Goal: Information Seeking & Learning: Get advice/opinions

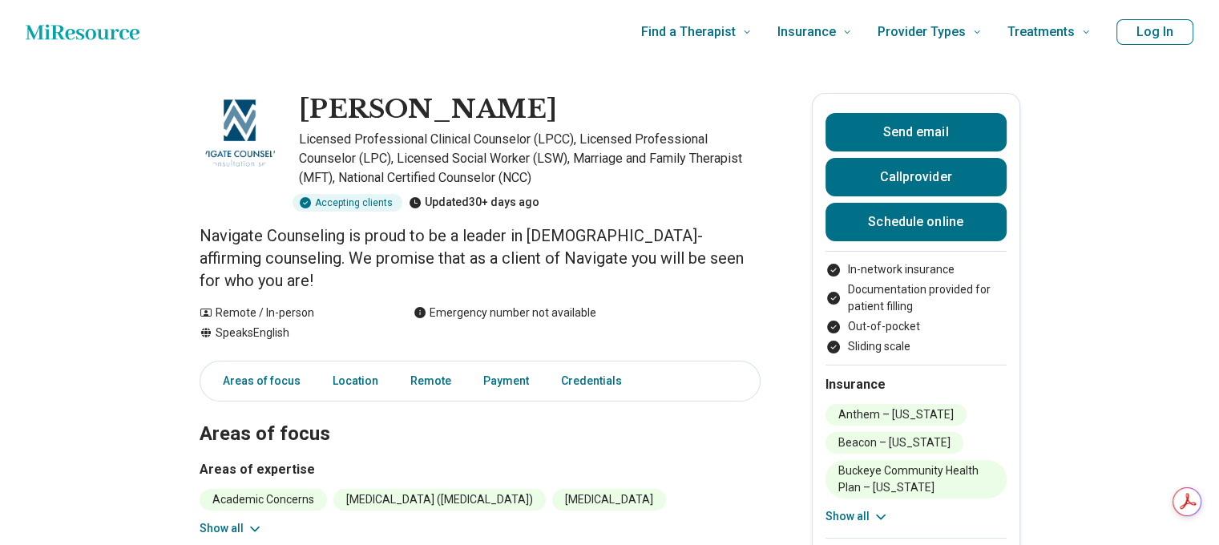
click at [1172, 31] on button "Log In" at bounding box center [1154, 32] width 77 height 26
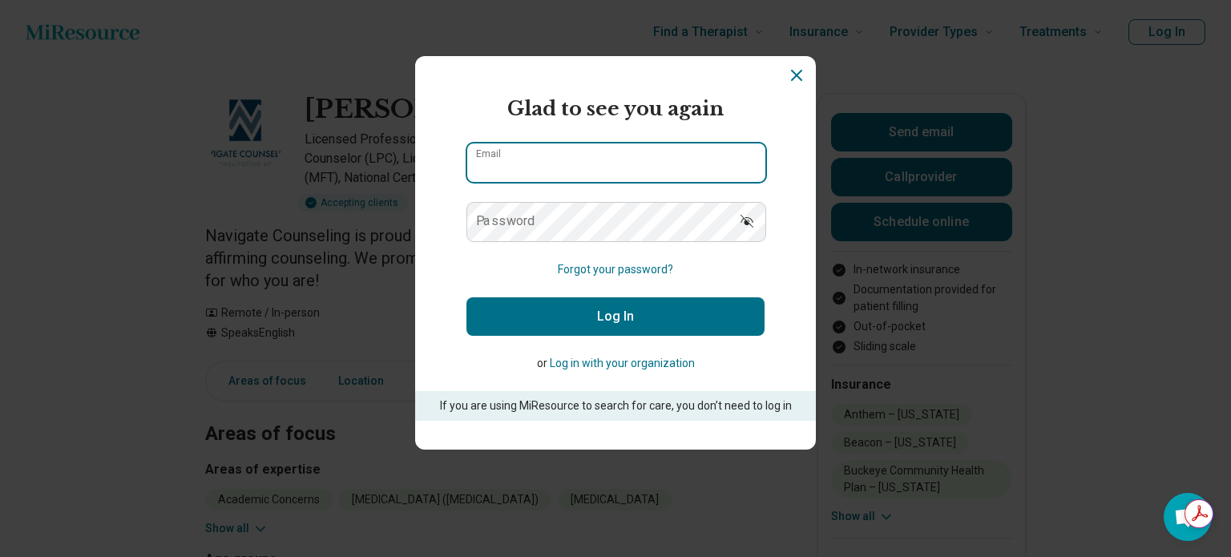
type input "**********"
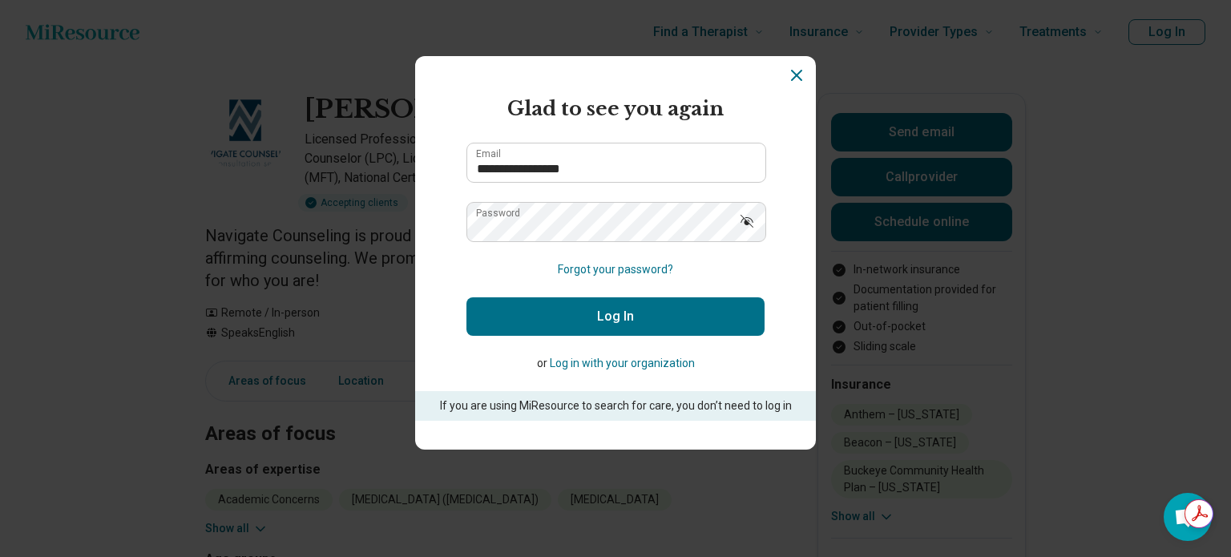
click at [591, 317] on button "Log In" at bounding box center [615, 316] width 298 height 38
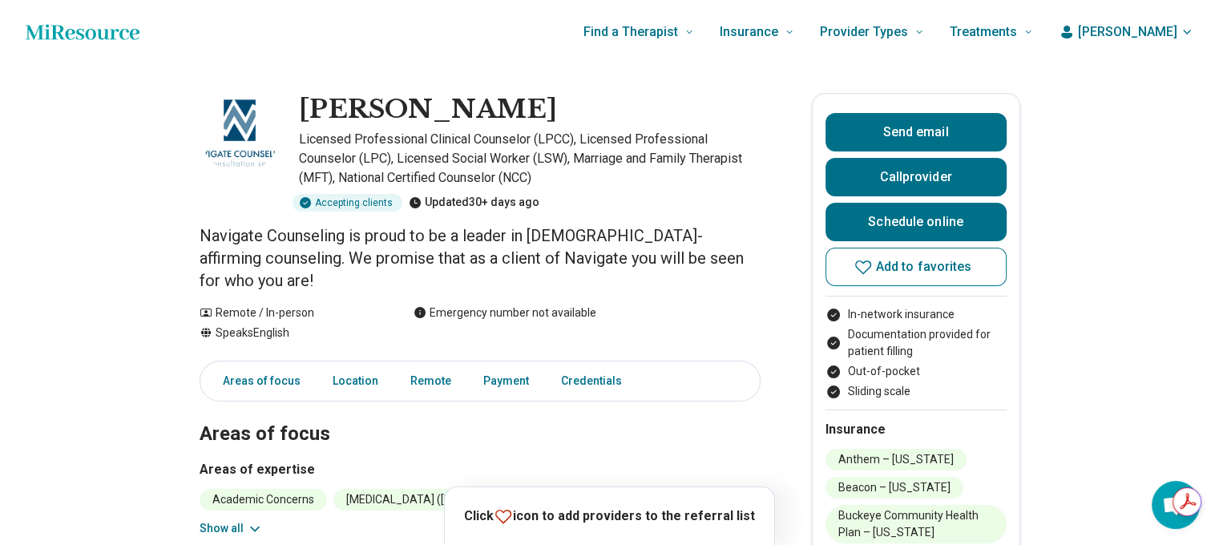
click at [1193, 26] on icon "button" at bounding box center [1186, 32] width 13 height 13
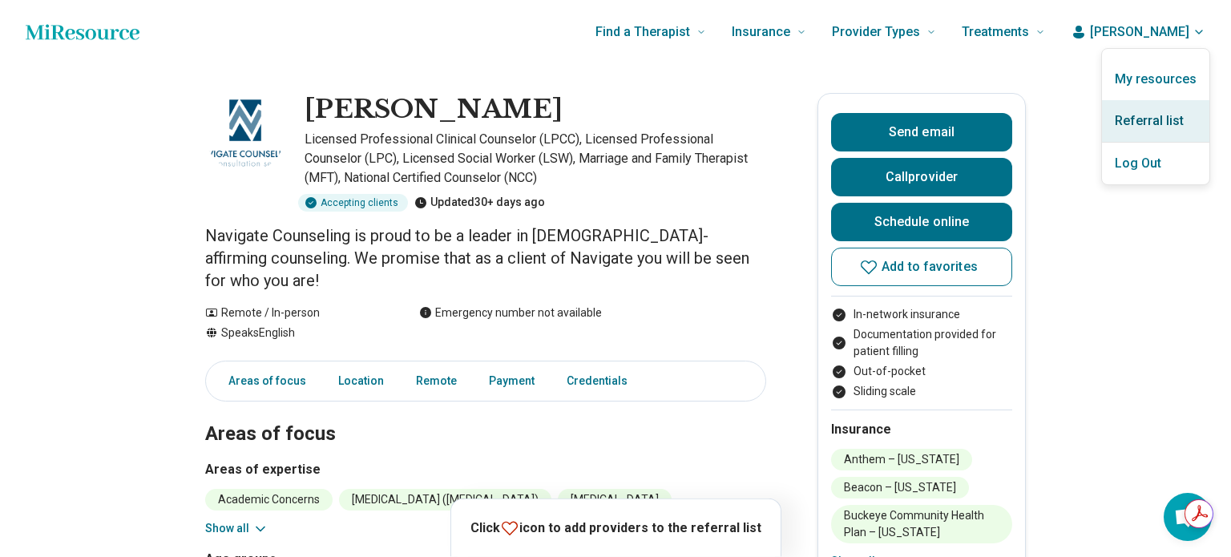
click at [1141, 123] on link "Referral list" at bounding box center [1155, 121] width 107 height 42
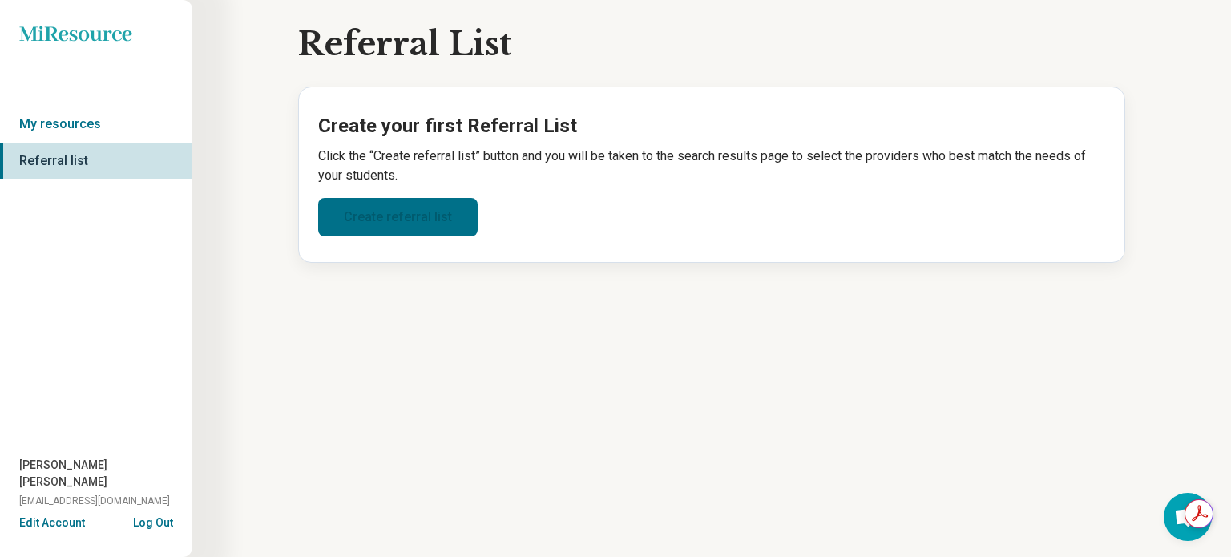
click at [399, 220] on link "Create referral list" at bounding box center [397, 217] width 159 height 38
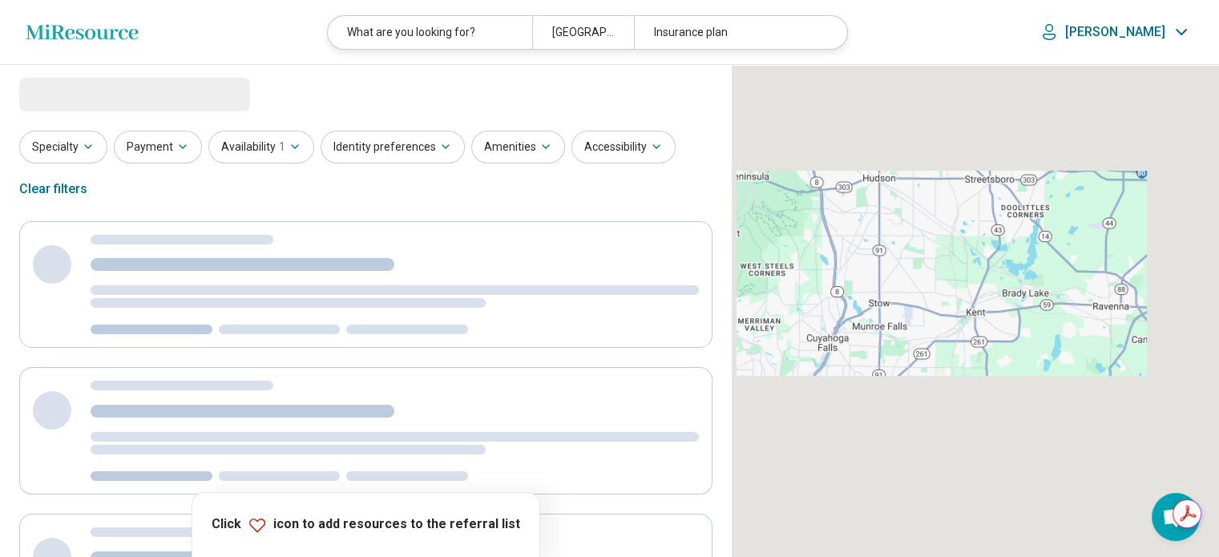
select select "***"
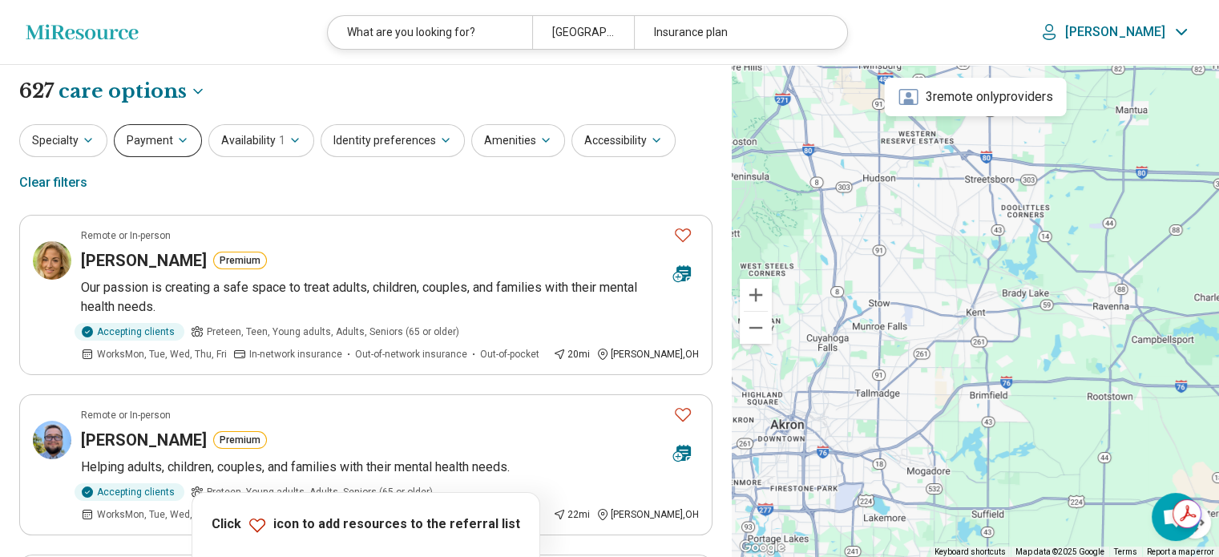
click at [184, 144] on icon "button" at bounding box center [182, 140] width 13 height 13
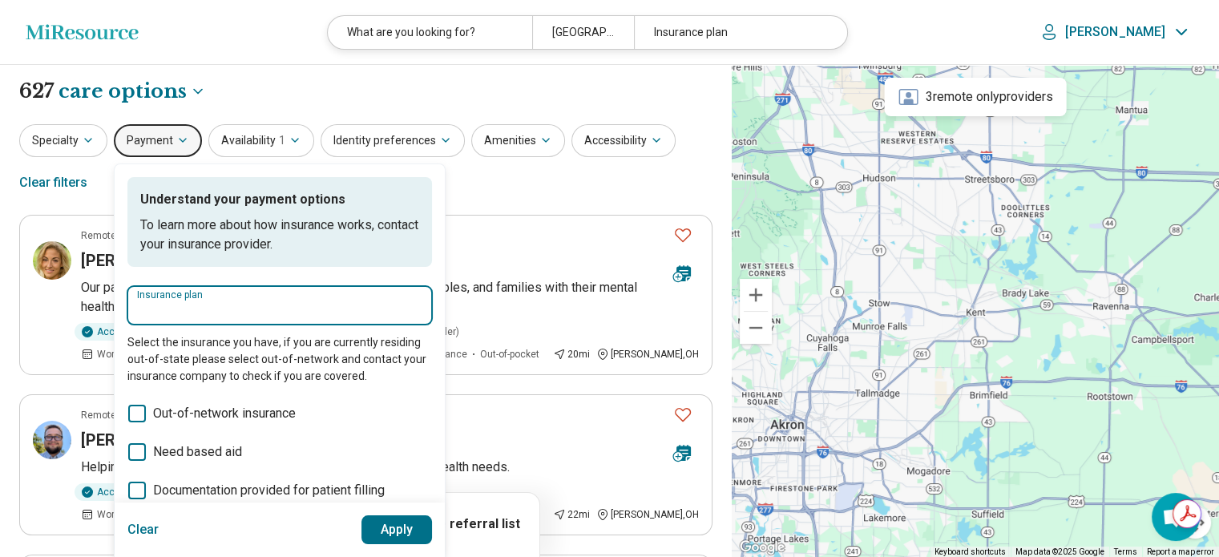
click at [199, 318] on input "Insurance plan" at bounding box center [279, 310] width 285 height 19
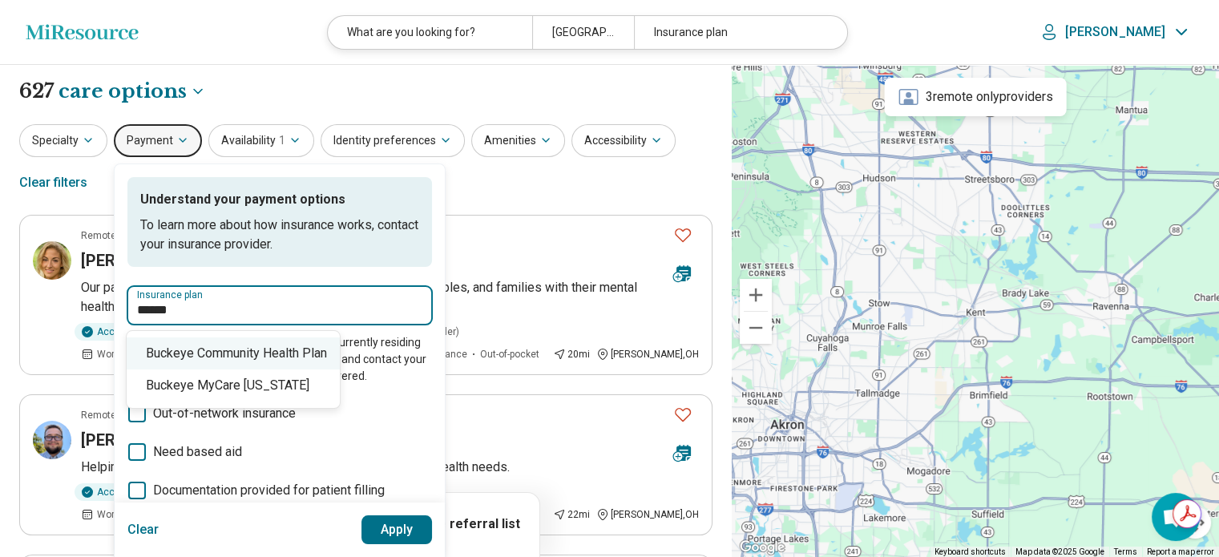
click at [239, 353] on div "Buckeye Community Health Plan" at bounding box center [233, 353] width 213 height 32
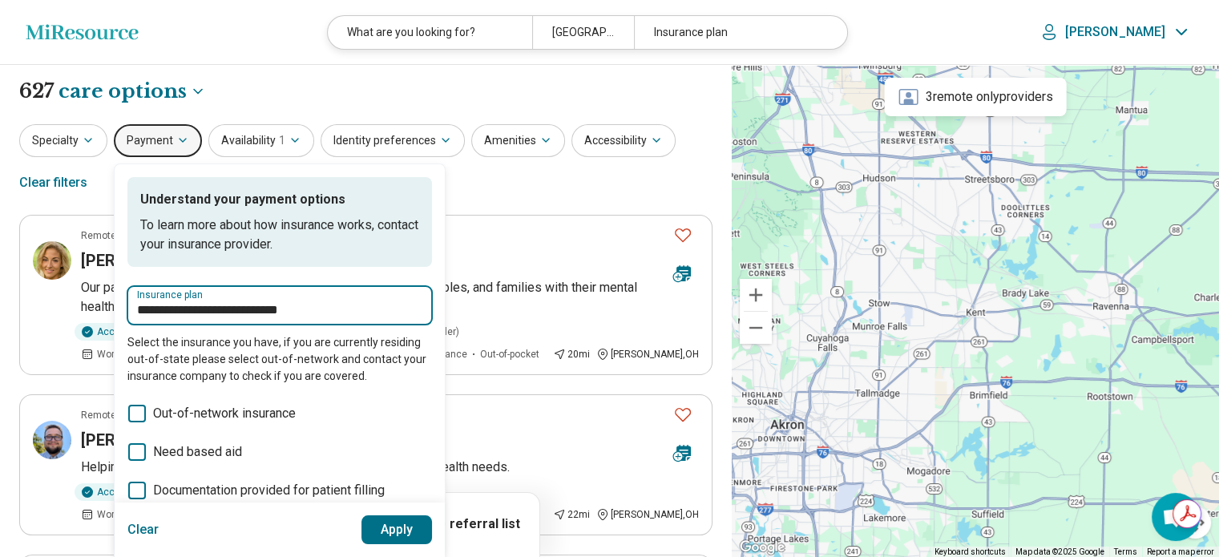
type input "**********"
click at [393, 521] on button "Apply" at bounding box center [396, 529] width 71 height 29
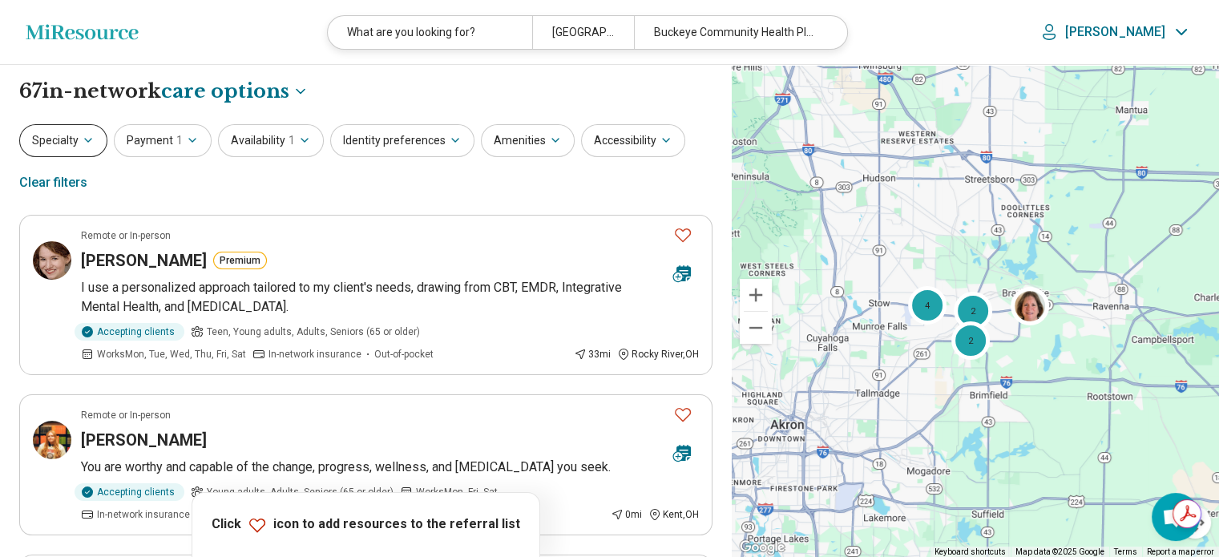
click at [93, 143] on icon "button" at bounding box center [88, 140] width 13 height 13
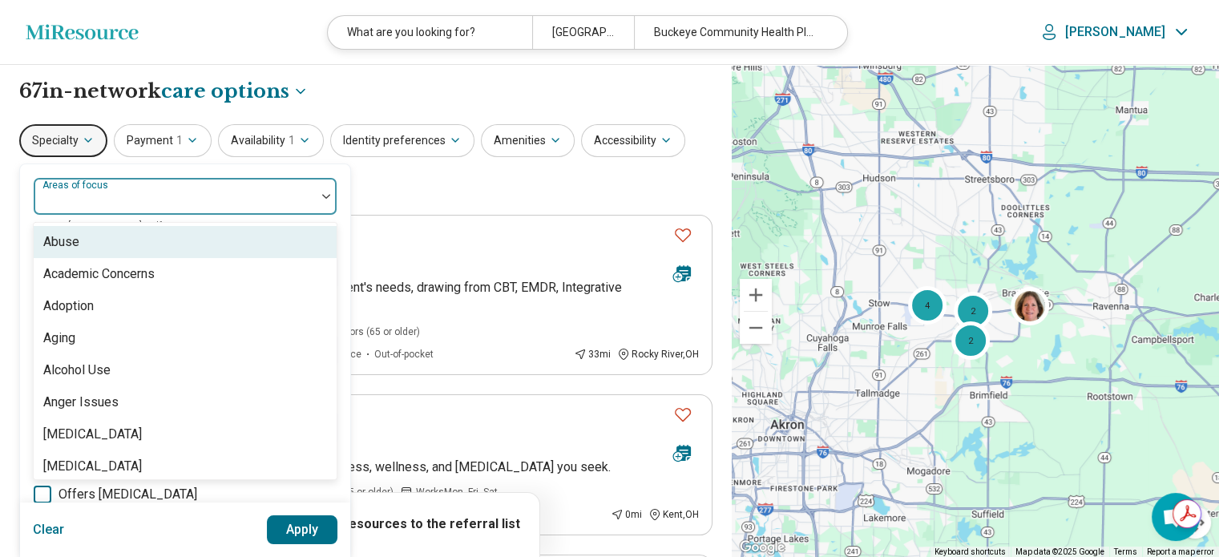
click at [93, 196] on div "Areas of focus" at bounding box center [185, 196] width 305 height 38
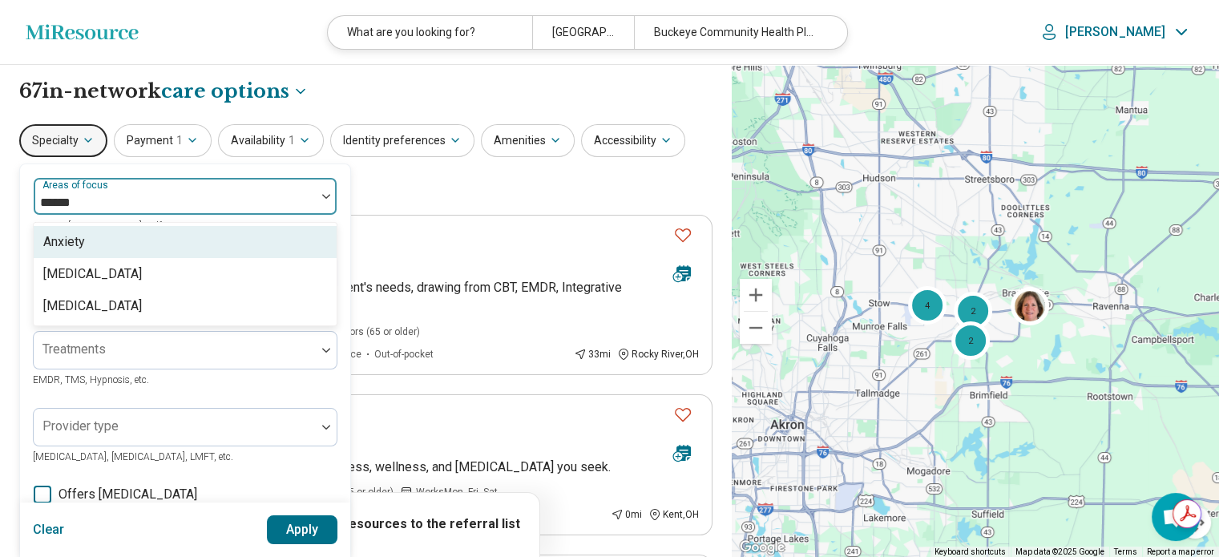
type input "*******"
click at [71, 248] on div "Anxiety" at bounding box center [64, 241] width 42 height 19
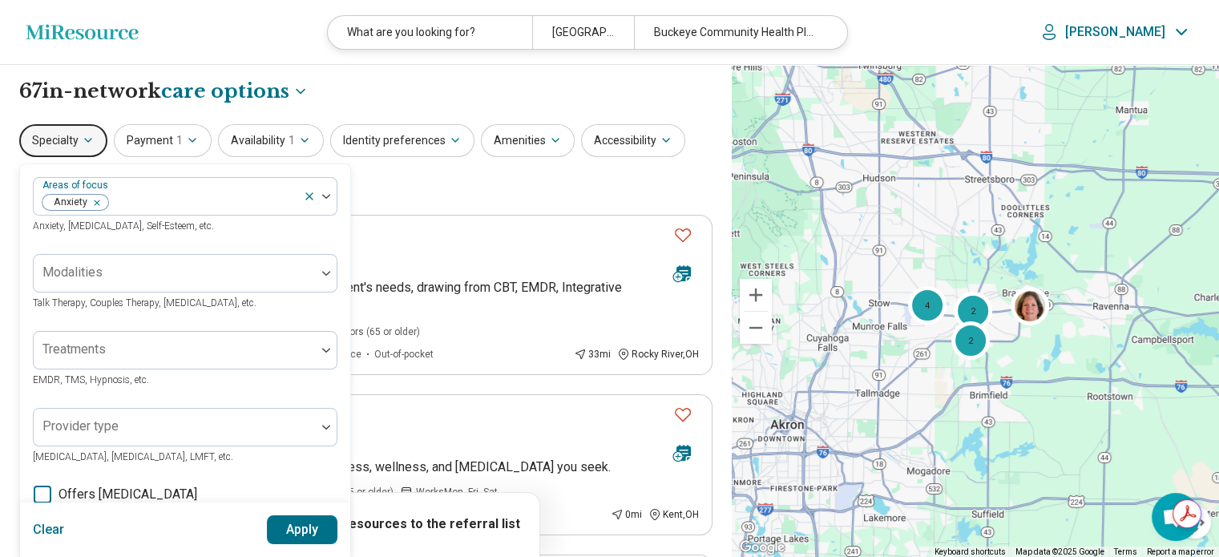
click at [306, 529] on button "Apply" at bounding box center [302, 529] width 71 height 29
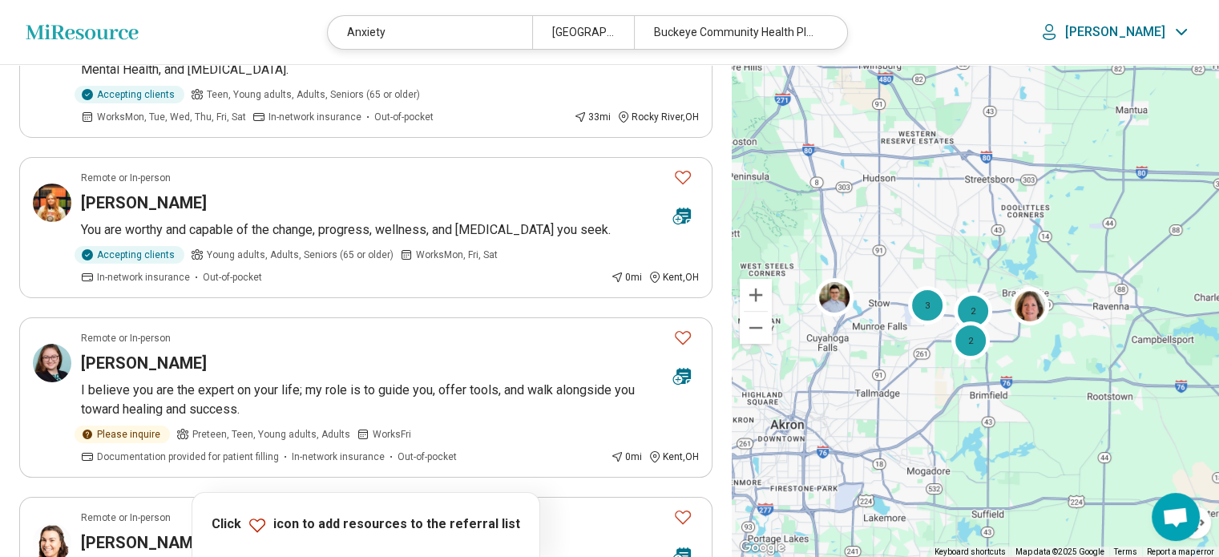
scroll to position [234, 0]
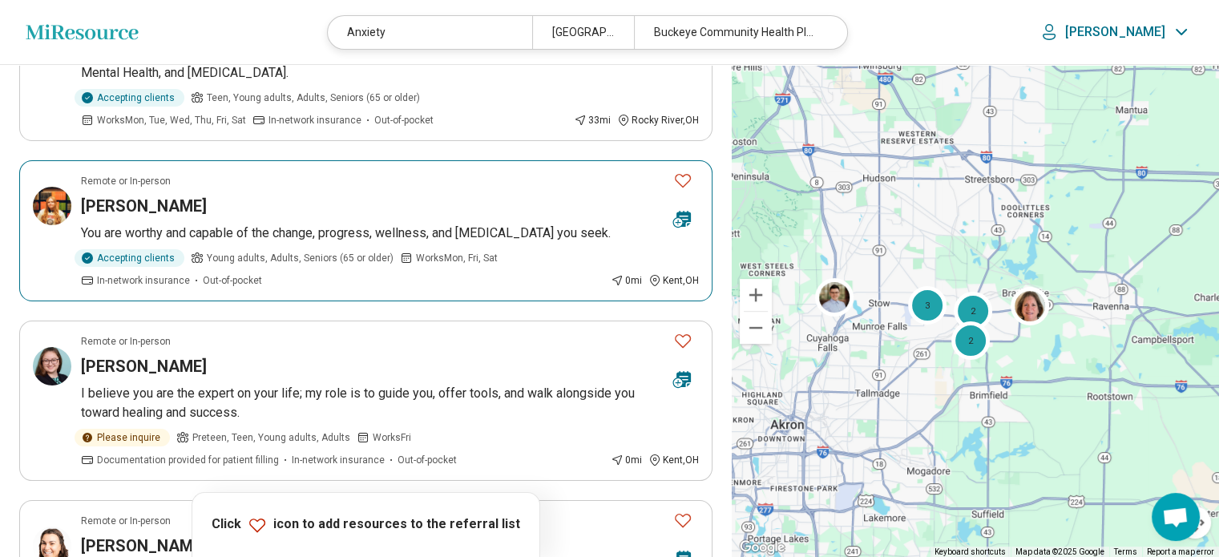
click at [124, 201] on h3 "Emilee Payne" at bounding box center [144, 206] width 126 height 22
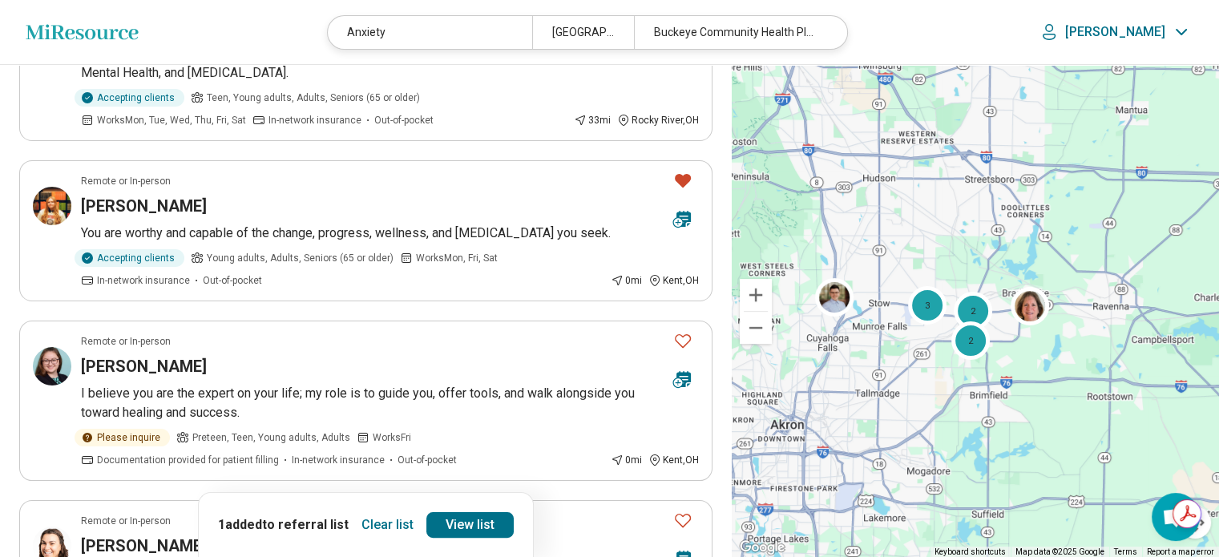
scroll to position [0, 0]
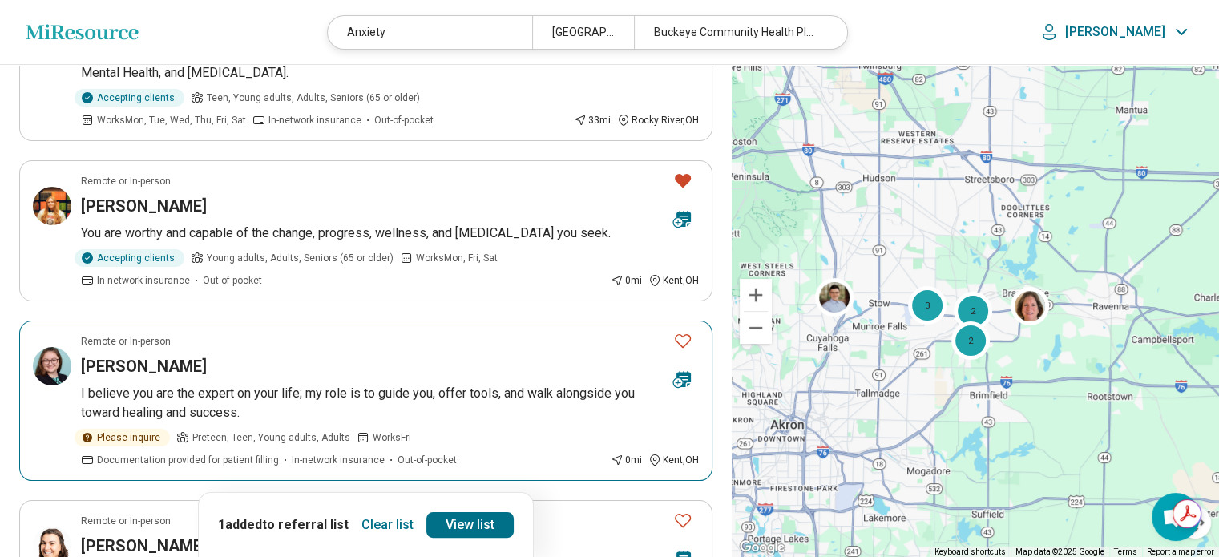
click at [125, 361] on h3 "Laken Anderson" at bounding box center [144, 366] width 126 height 22
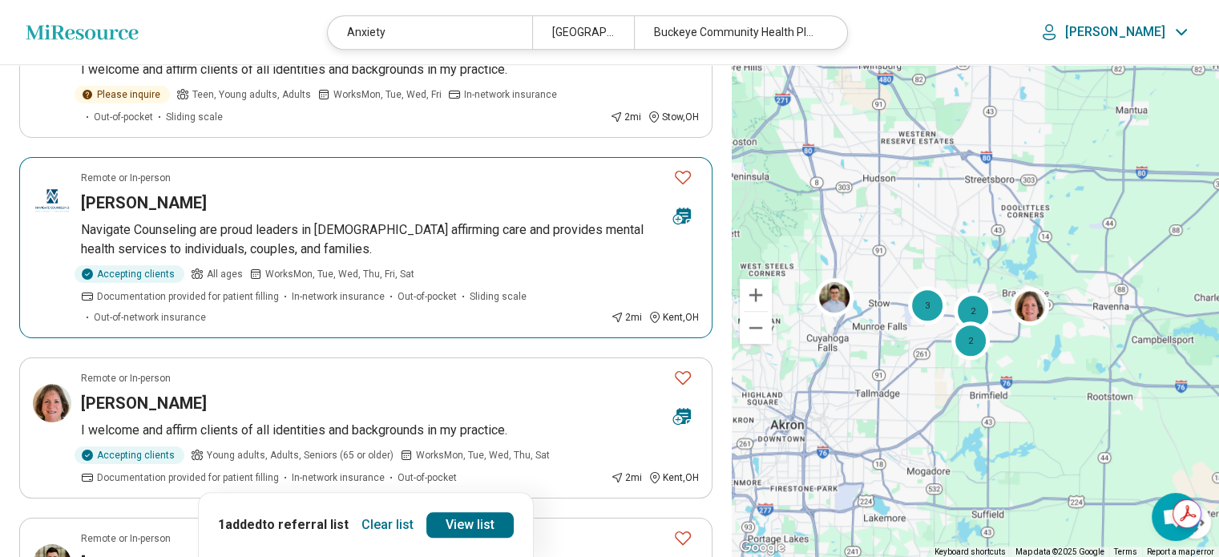
click at [145, 201] on h3 "Kimberlee Barrella" at bounding box center [144, 203] width 126 height 22
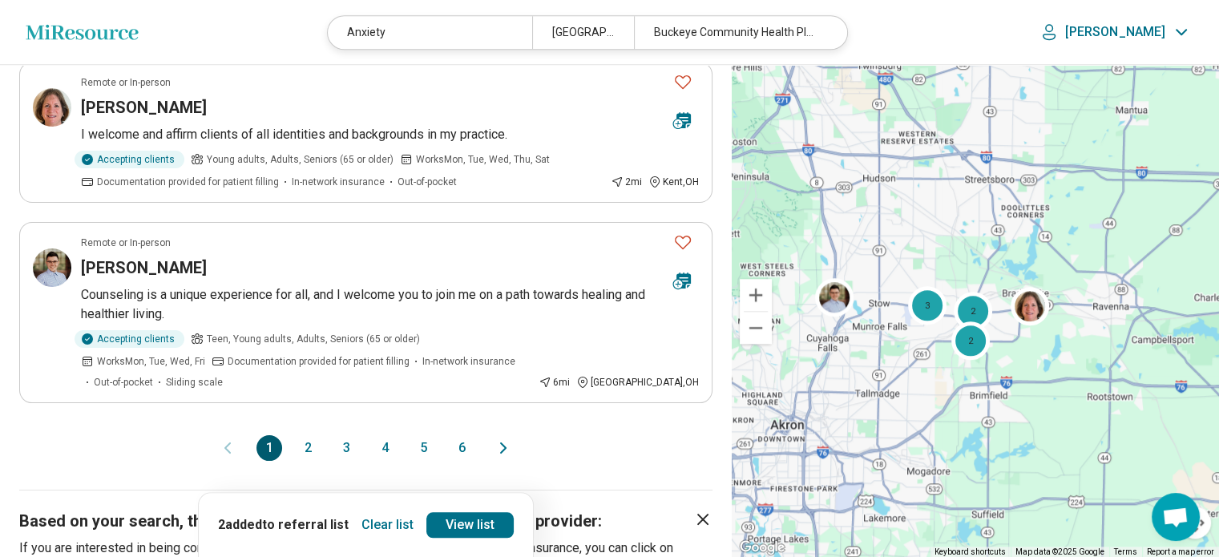
scroll to position [1547, 0]
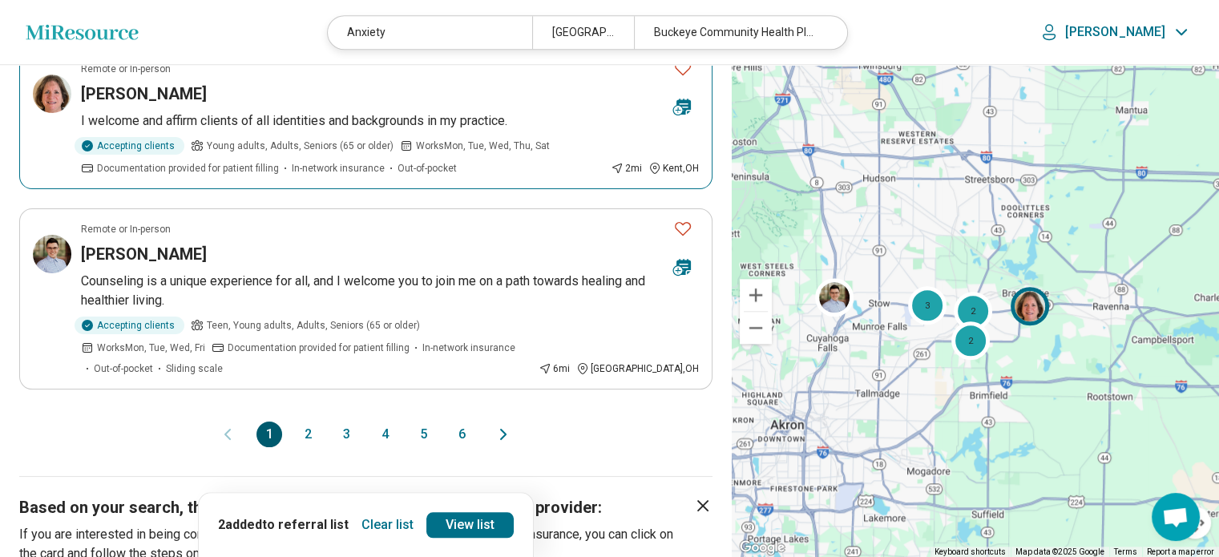
click at [112, 86] on h3 "[PERSON_NAME]" at bounding box center [144, 94] width 126 height 22
click at [309, 422] on button "2" at bounding box center [308, 435] width 26 height 26
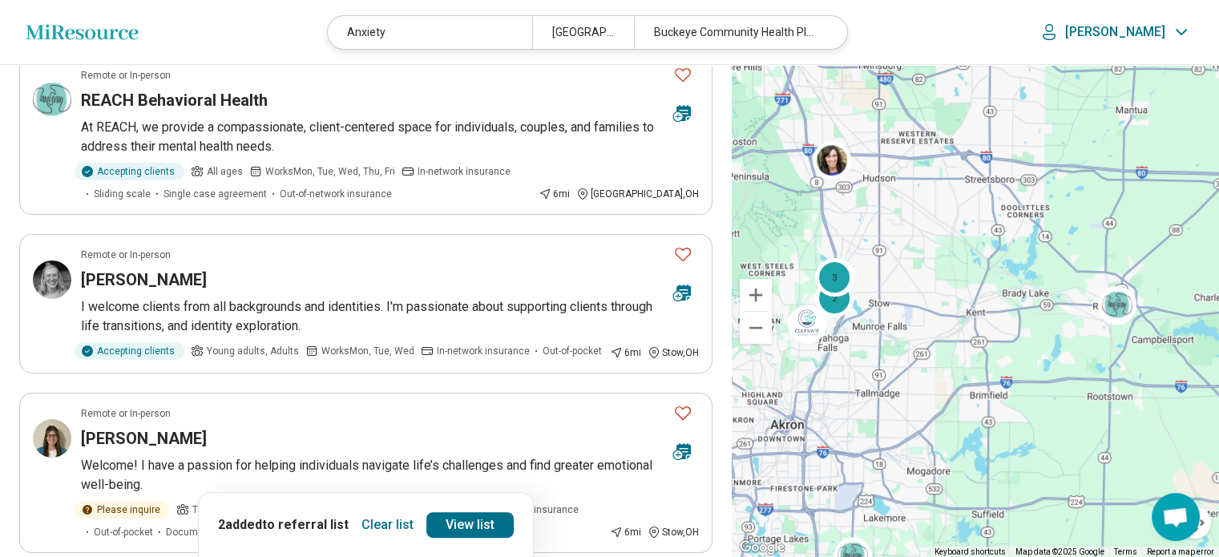
scroll to position [700, 0]
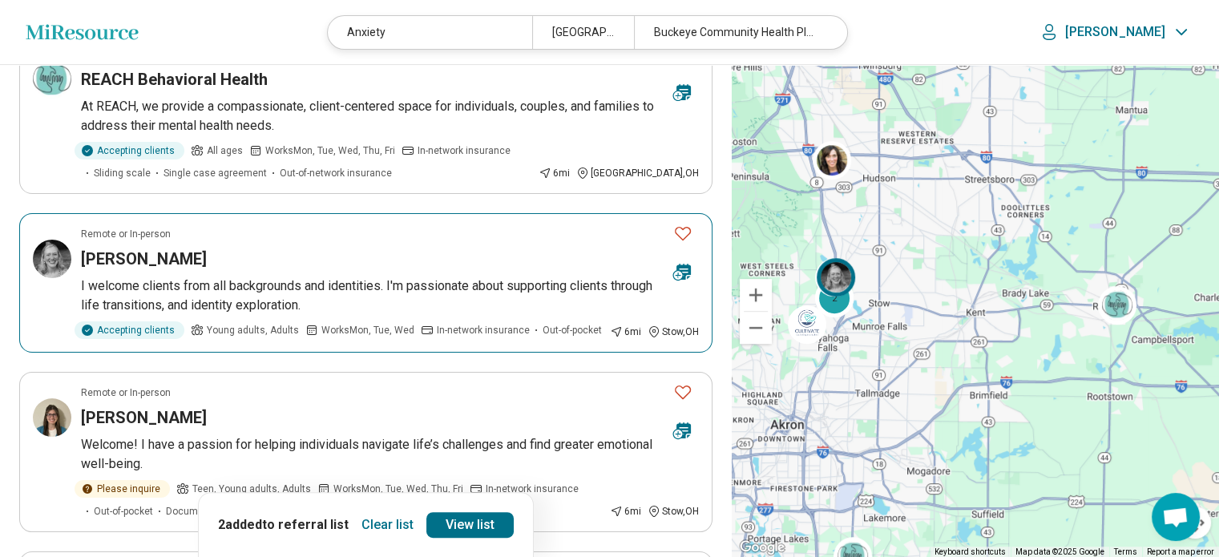
click at [680, 229] on icon "Favorite" at bounding box center [682, 233] width 19 height 19
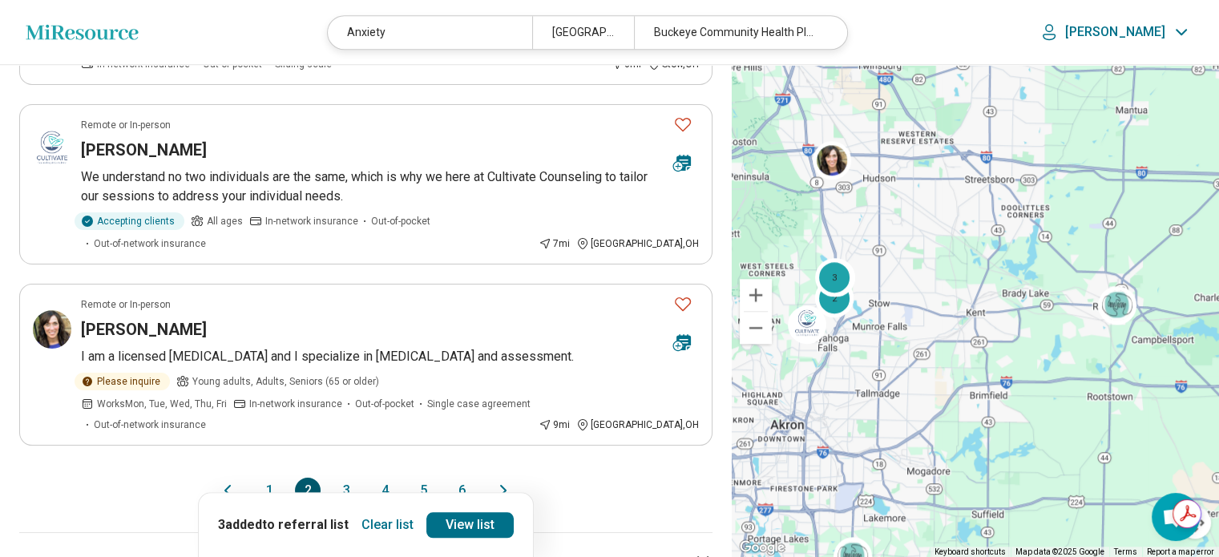
scroll to position [0, 0]
click at [341, 478] on button "3" at bounding box center [346, 491] width 26 height 26
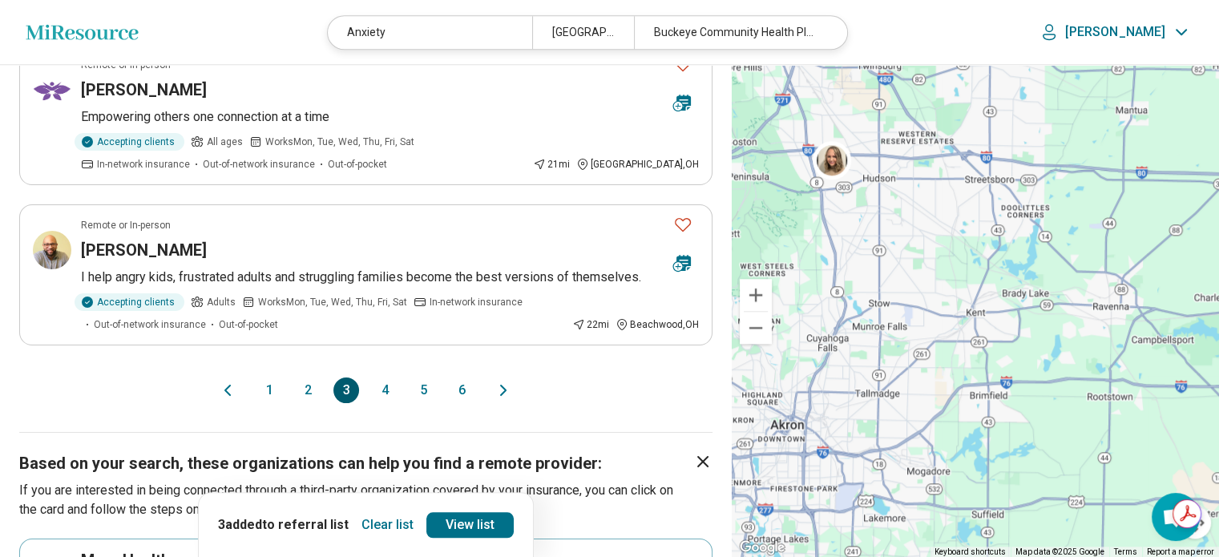
click at [385, 377] on button "4" at bounding box center [385, 390] width 26 height 26
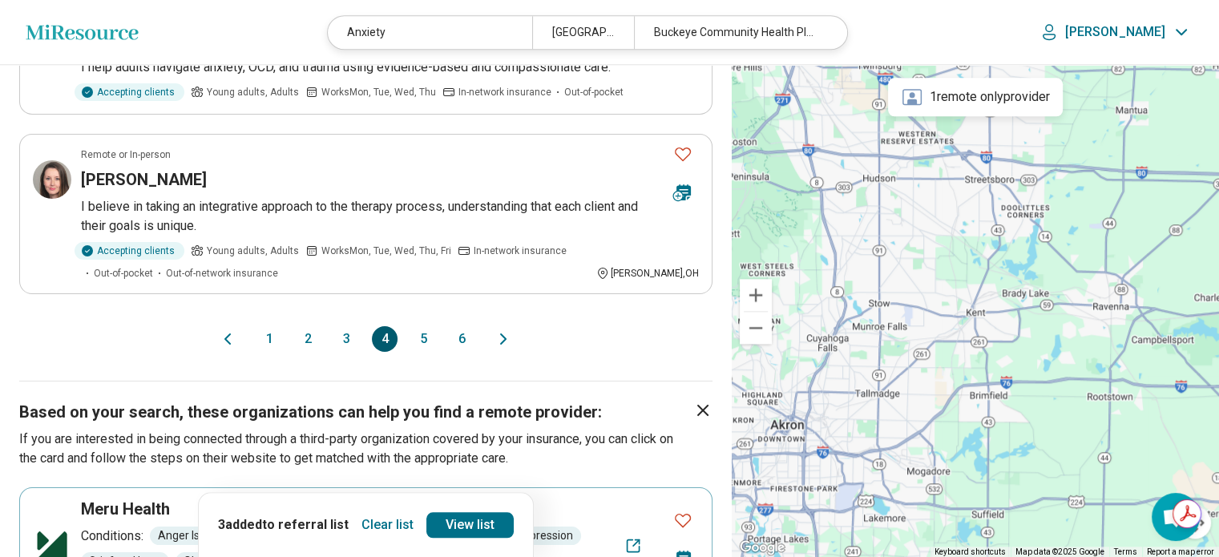
click at [422, 326] on button "5" at bounding box center [423, 339] width 26 height 26
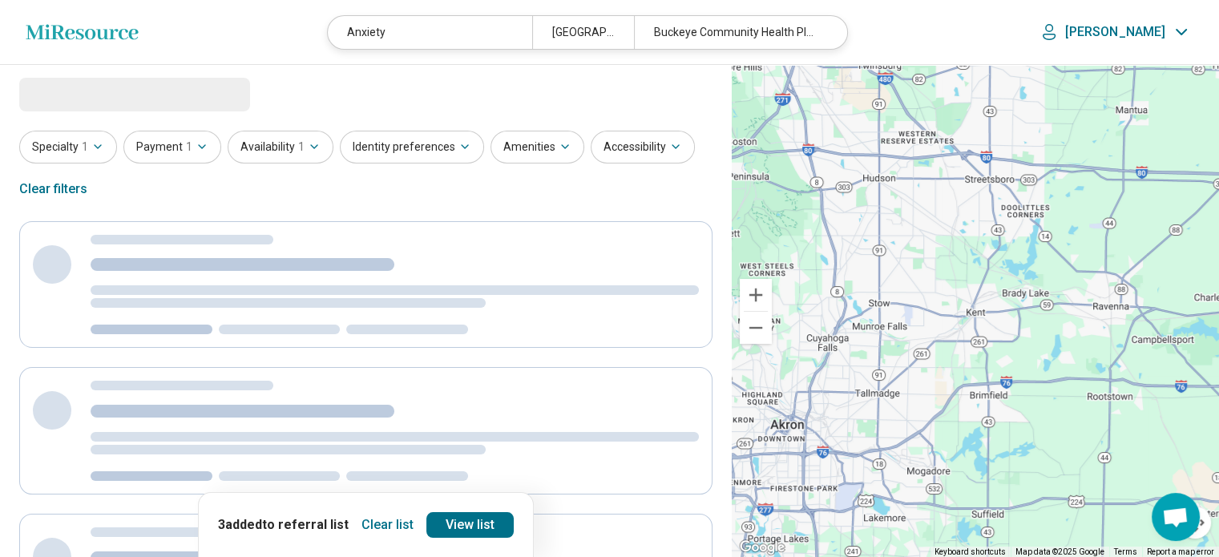
select select "***"
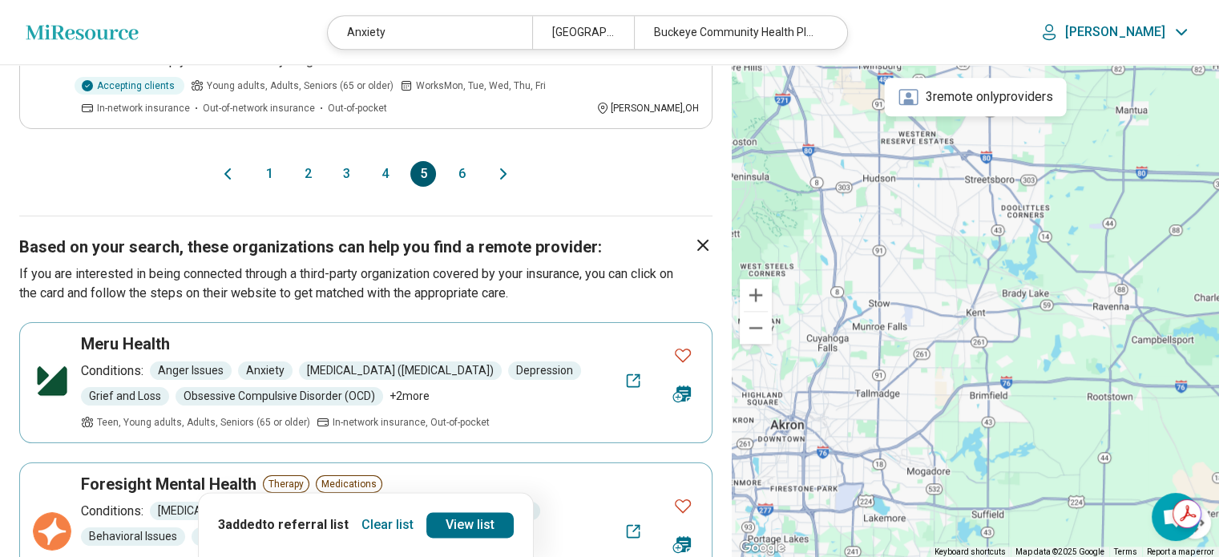
click at [462, 161] on button "6" at bounding box center [462, 174] width 26 height 26
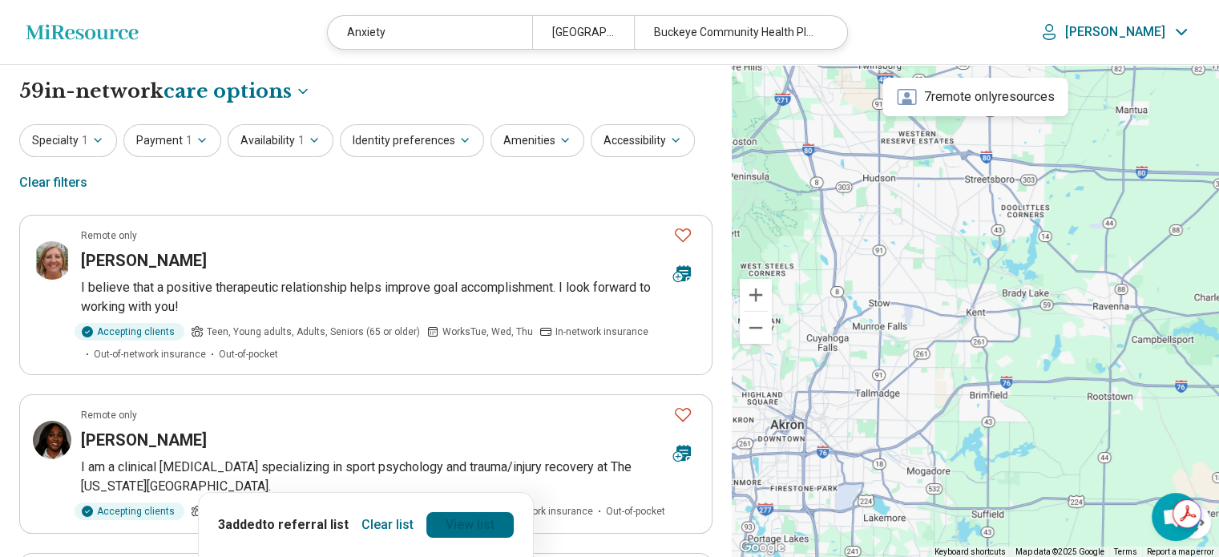
click at [451, 529] on link "View list" at bounding box center [469, 525] width 87 height 26
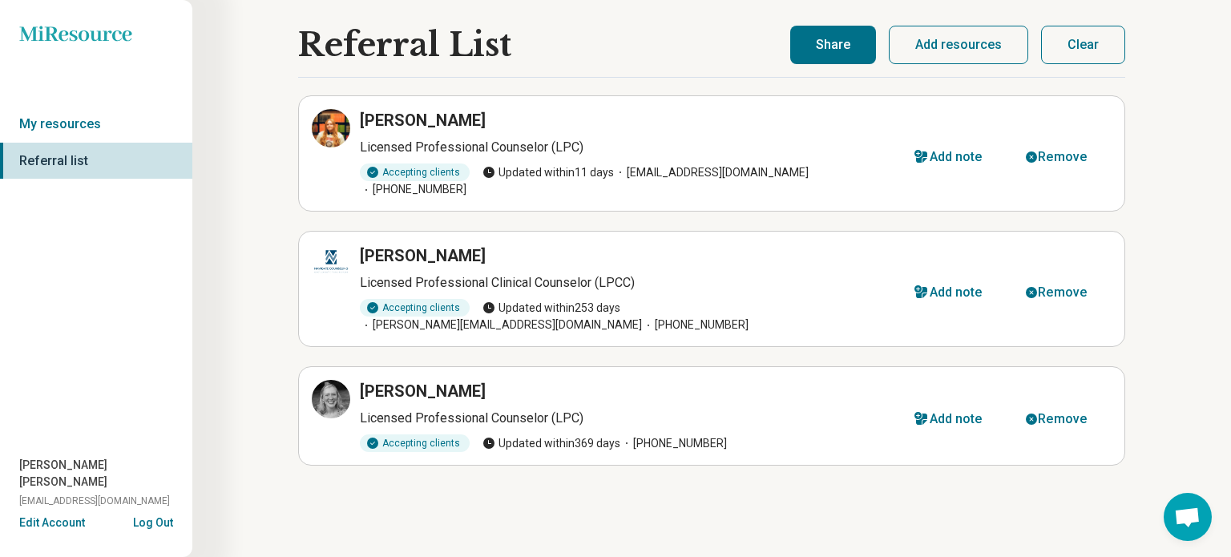
click at [846, 46] on button "Share" at bounding box center [833, 45] width 86 height 38
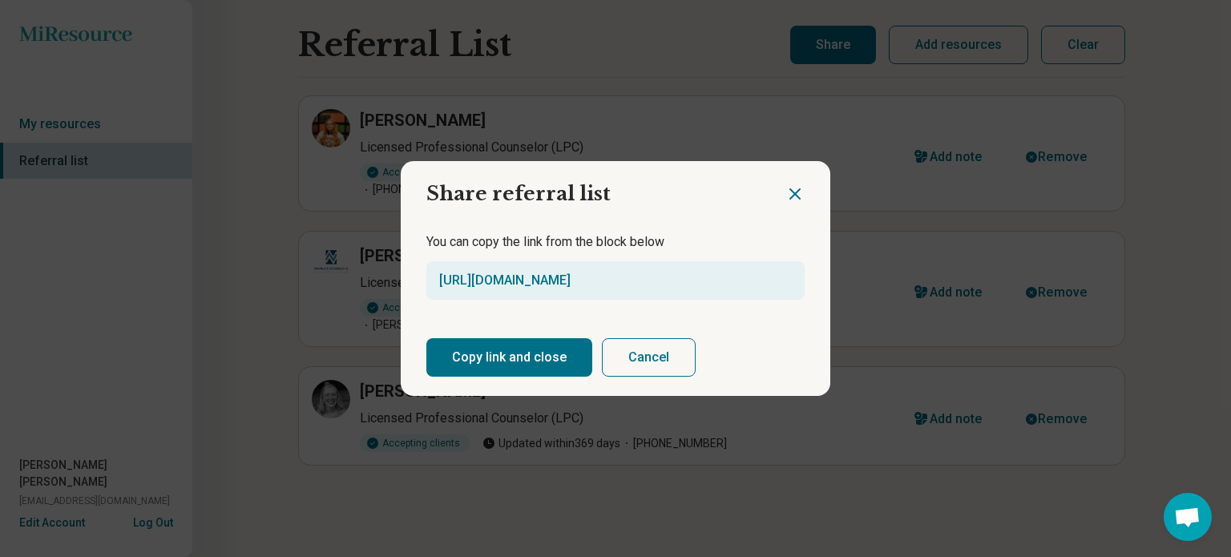
click at [494, 358] on button "Copy link and close" at bounding box center [509, 357] width 166 height 38
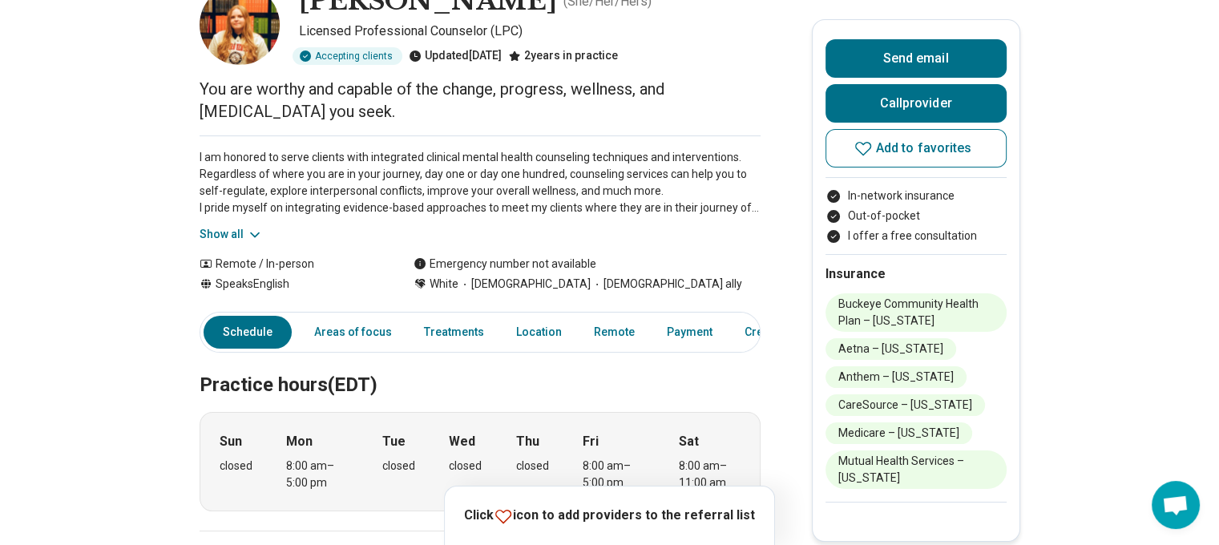
scroll to position [111, 0]
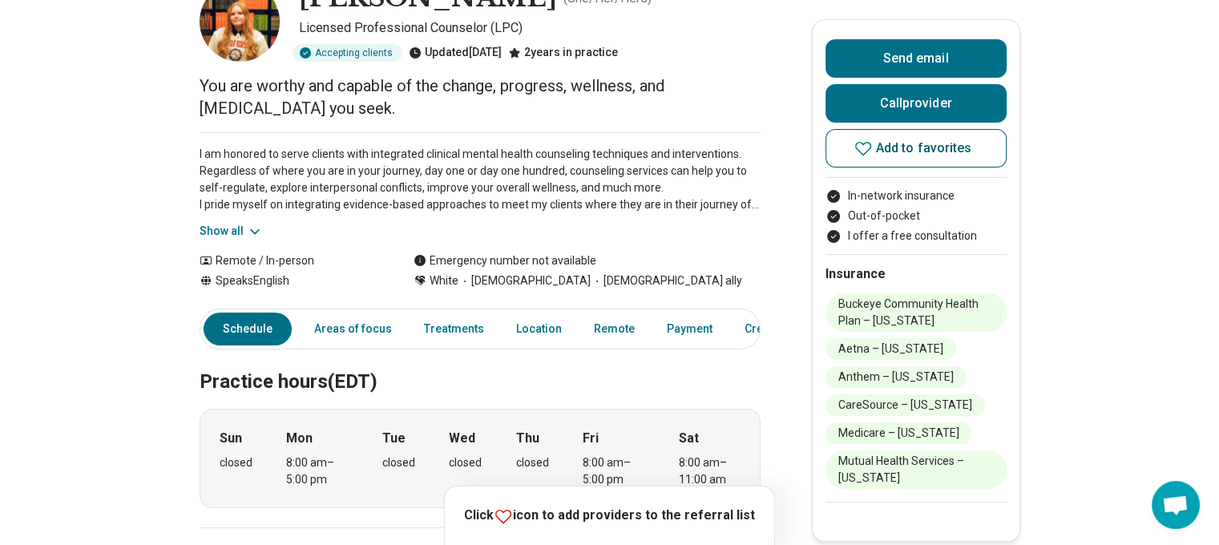
click at [871, 142] on icon at bounding box center [863, 149] width 16 height 14
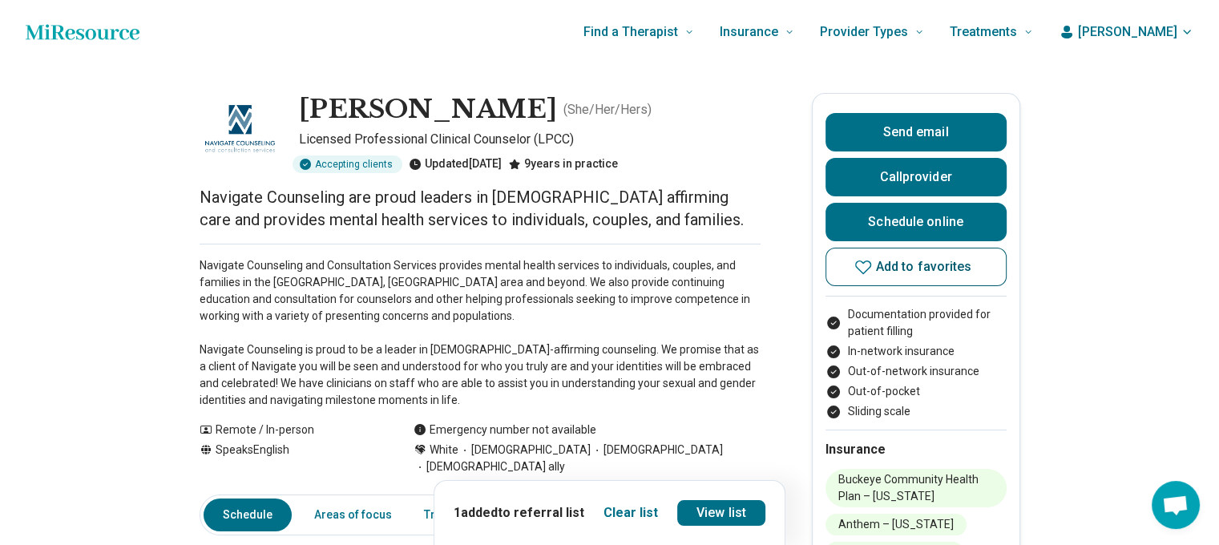
click at [871, 263] on icon at bounding box center [862, 266] width 19 height 19
